Goal: Task Accomplishment & Management: Manage account settings

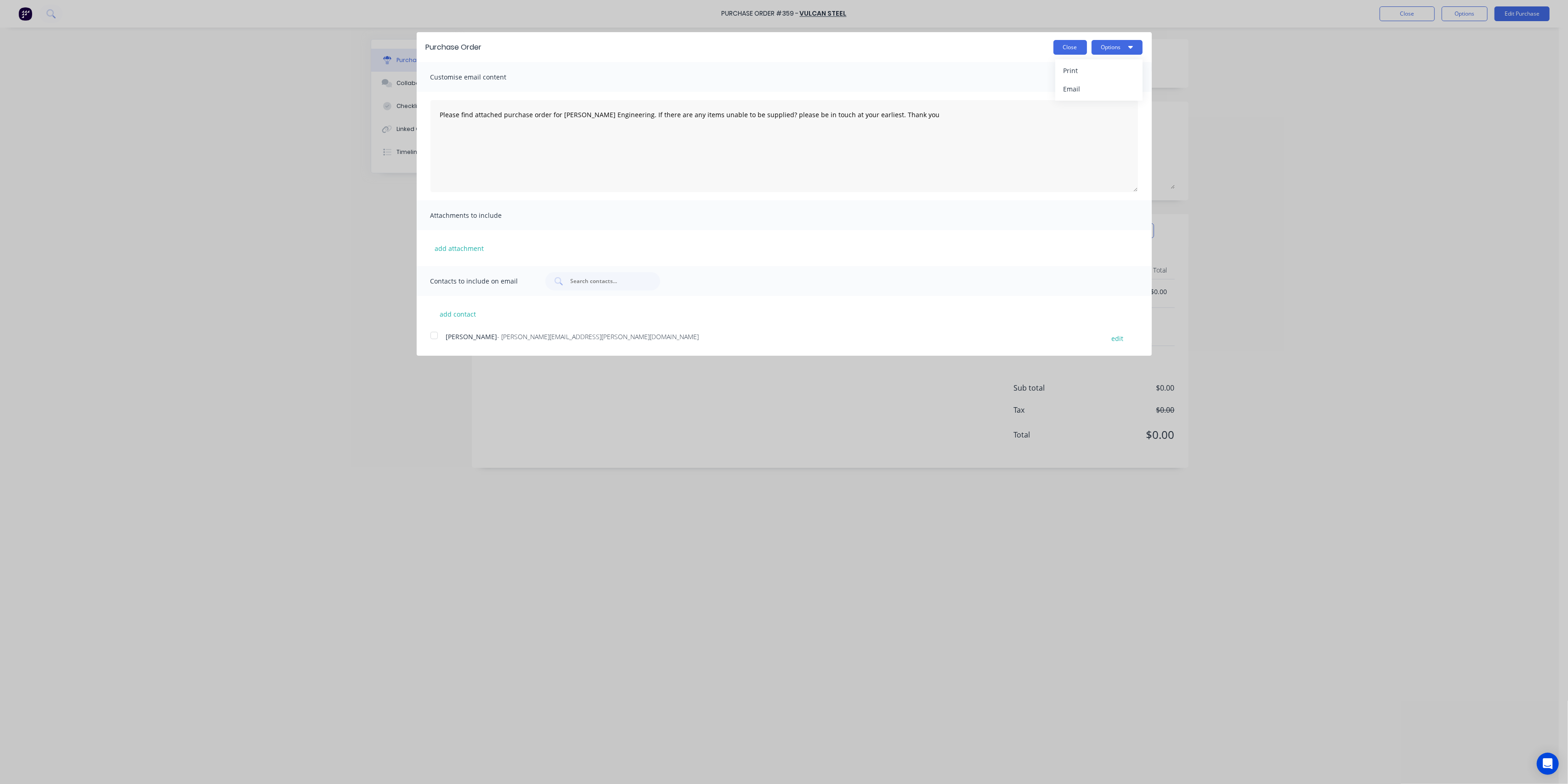
click at [1071, 46] on button "Close" at bounding box center [1070, 47] width 33 height 15
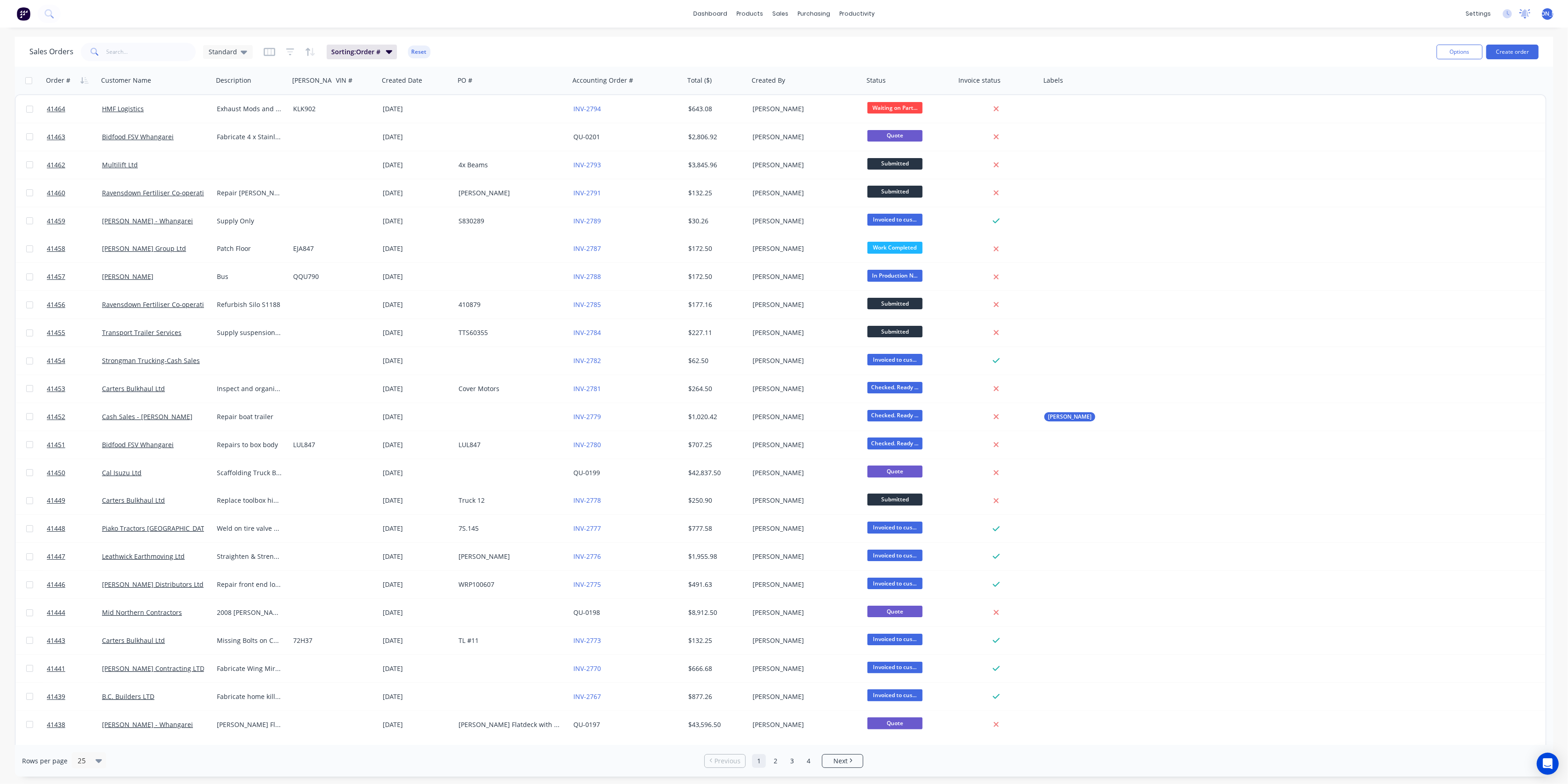
drag, startPoint x: 0, startPoint y: 0, endPoint x: 1523, endPoint y: 15, distance: 1523.1
click at [1545, 13] on span "[PERSON_NAME]" at bounding box center [1548, 14] width 44 height 9
click at [1522, 15] on icon at bounding box center [1525, 13] width 9 height 7
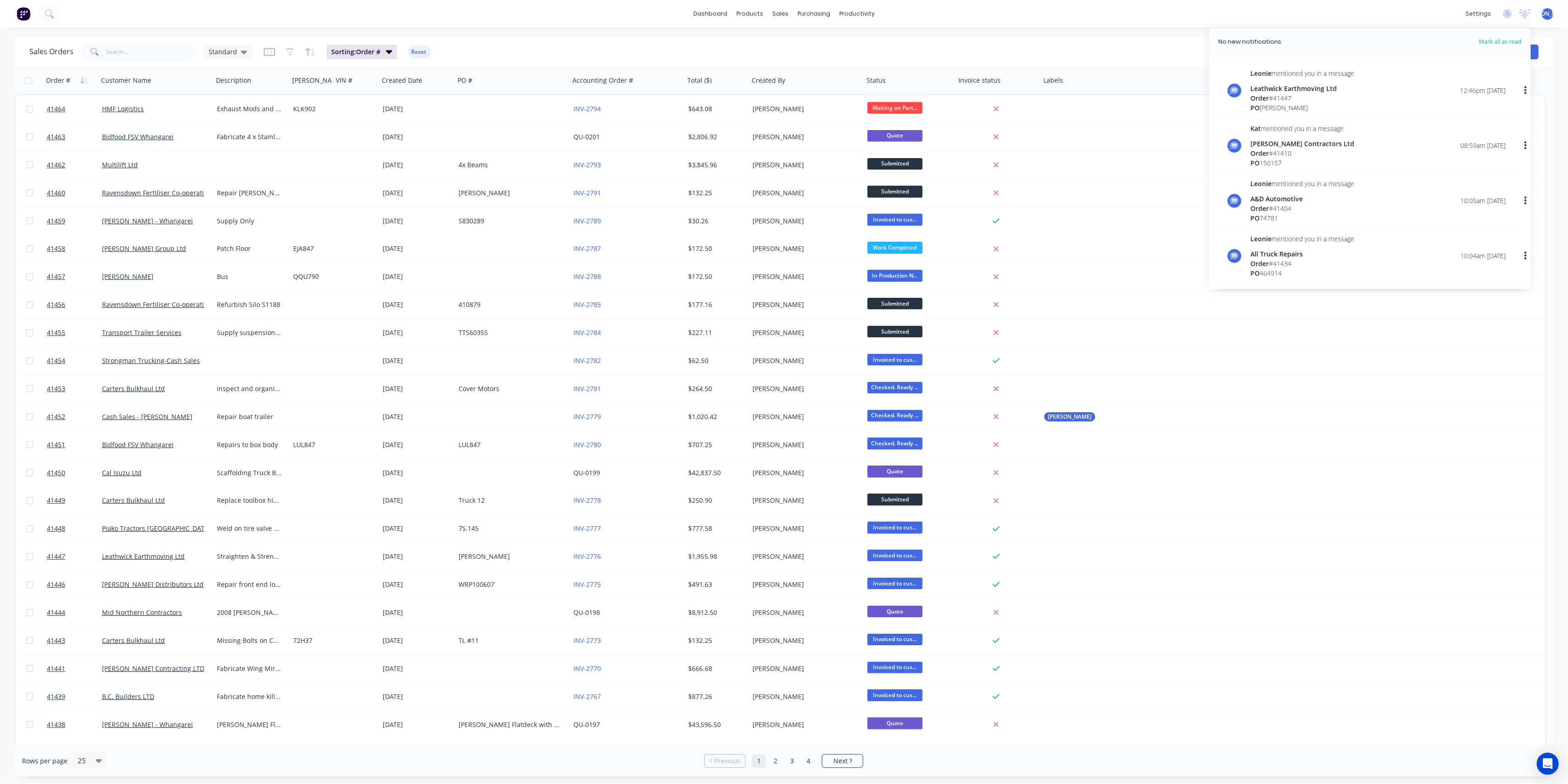
click at [1295, 94] on div "Order # 41447" at bounding box center [1302, 98] width 104 height 10
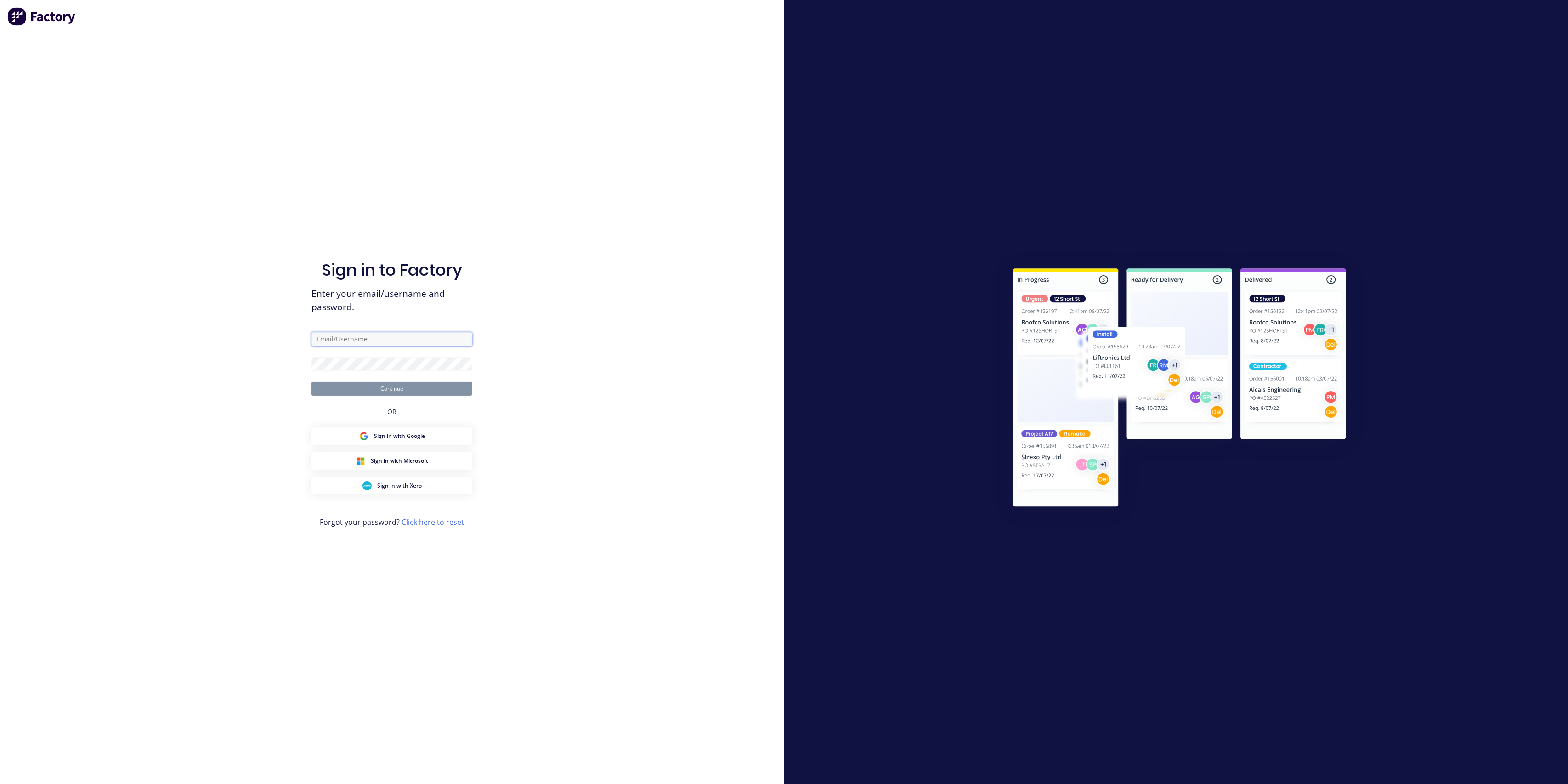
drag, startPoint x: 0, startPoint y: 0, endPoint x: 374, endPoint y: 340, distance: 505.4
click at [373, 340] on input "text" at bounding box center [392, 339] width 161 height 14
type input "jordan@morganengineering.co.nz"
click at [312, 382] on button "Continue" at bounding box center [392, 388] width 161 height 14
